Goal: Task Accomplishment & Management: Use online tool/utility

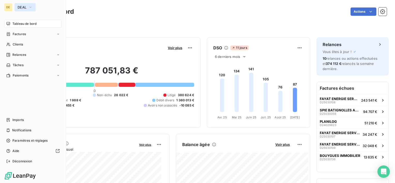
click at [22, 4] on button "DEAL" at bounding box center [24, 7] width 21 height 8
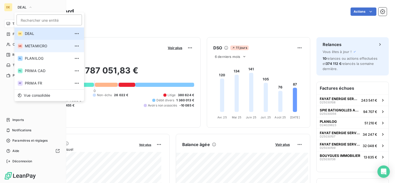
click at [28, 48] on span "METAMICRO" at bounding box center [48, 45] width 46 height 5
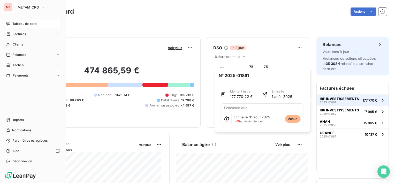
click at [358, 101] on button "IBP INVESTISSEMENTS 2025-01861 177 770 €" at bounding box center [353, 99] width 72 height 11
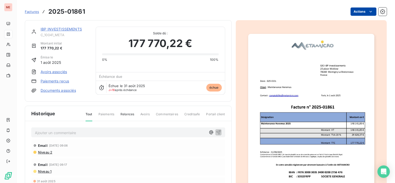
click at [364, 8] on html "ME Factures 2025-01861 Actions IBP INVESTISSEMENTS C_10041_META Montant initial…" at bounding box center [197, 91] width 395 height 183
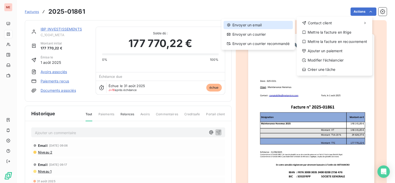
click at [247, 27] on div "Envoyer un email" at bounding box center [258, 25] width 69 height 8
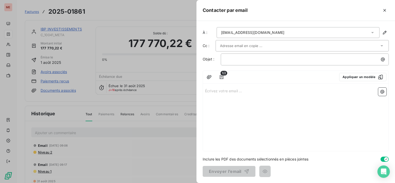
click at [322, 31] on div "[EMAIL_ADDRESS][DOMAIN_NAME]" at bounding box center [298, 32] width 163 height 11
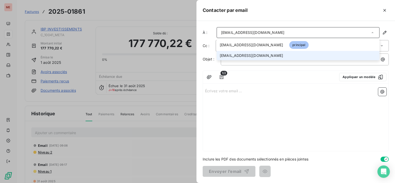
click at [245, 54] on span "[EMAIL_ADDRESS][DOMAIN_NAME]" at bounding box center [251, 55] width 63 height 5
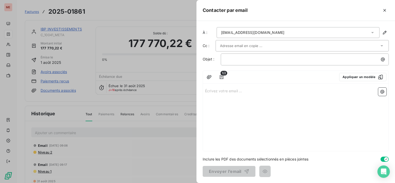
click at [320, 48] on div at bounding box center [299, 46] width 159 height 8
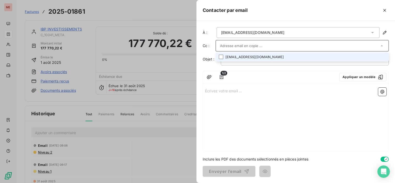
click at [307, 47] on input "text" at bounding box center [299, 46] width 159 height 8
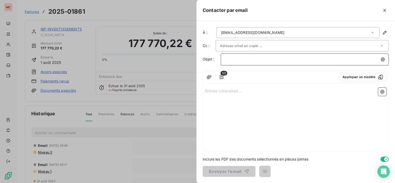
click at [263, 55] on div "﻿" at bounding box center [305, 58] width 165 height 7
click at [369, 73] on button "Appliquer un modèle" at bounding box center [362, 77] width 47 height 8
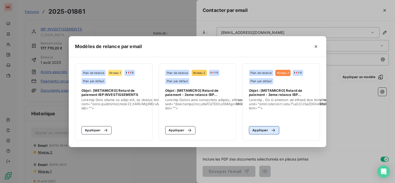
click at [265, 126] on button "Appliquer" at bounding box center [264, 130] width 30 height 8
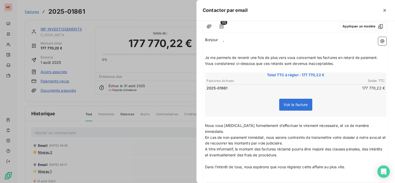
scroll to position [113, 0]
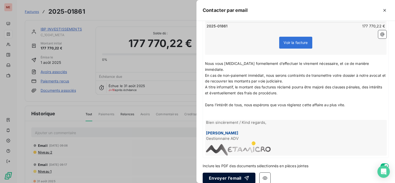
click at [234, 173] on button "Envoyer l’email" at bounding box center [229, 178] width 53 height 11
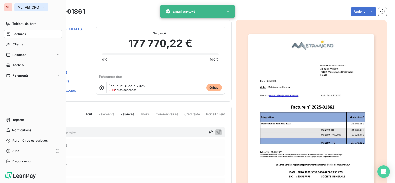
click at [40, 6] on button "METAMICRO" at bounding box center [31, 7] width 34 height 8
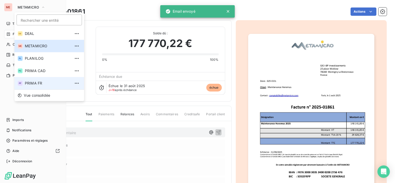
click at [52, 82] on span "PRIMA FR" at bounding box center [48, 83] width 46 height 5
